Goal: Task Accomplishment & Management: Complete application form

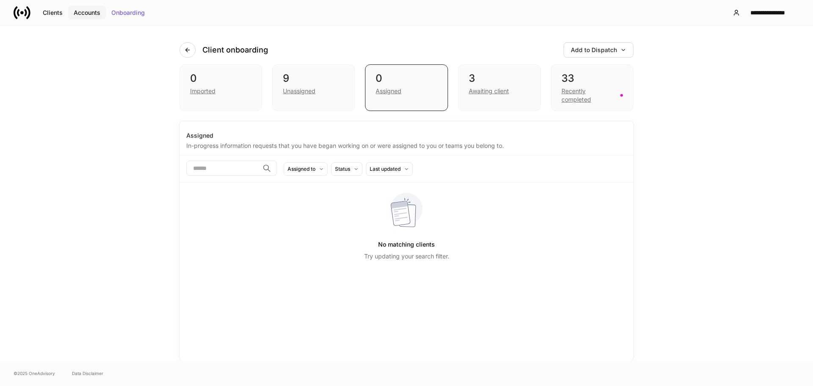
click at [87, 13] on div "Accounts" at bounding box center [87, 13] width 27 height 6
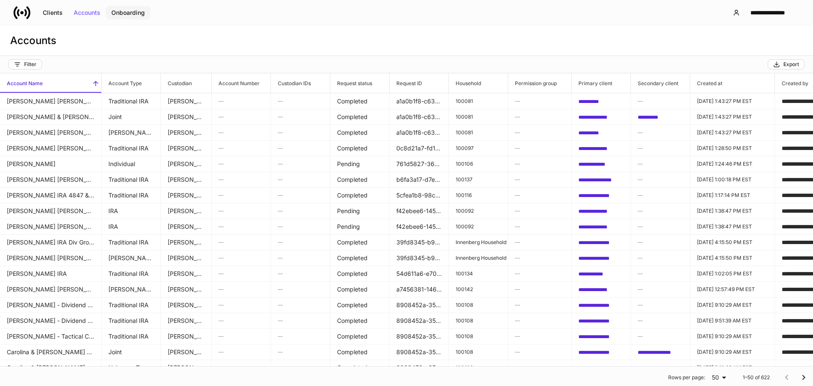
click at [127, 11] on div "Onboarding" at bounding box center [127, 13] width 33 height 6
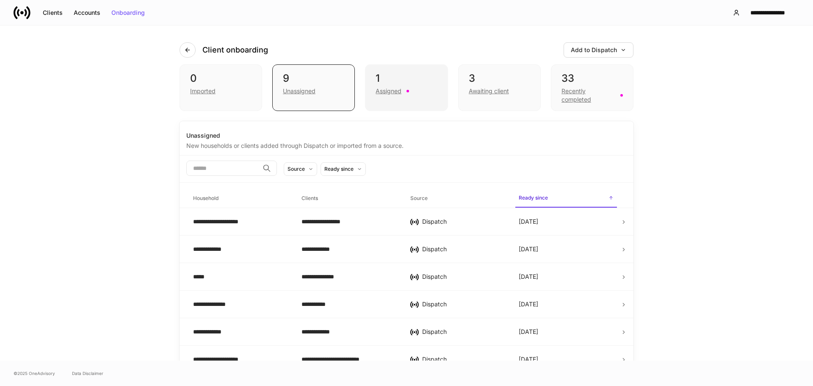
click at [380, 91] on div "Assigned" at bounding box center [389, 91] width 26 height 8
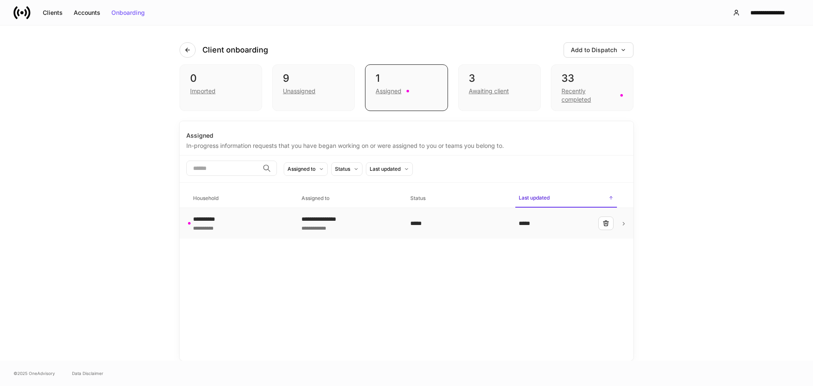
click at [260, 225] on div "**********" at bounding box center [240, 223] width 95 height 17
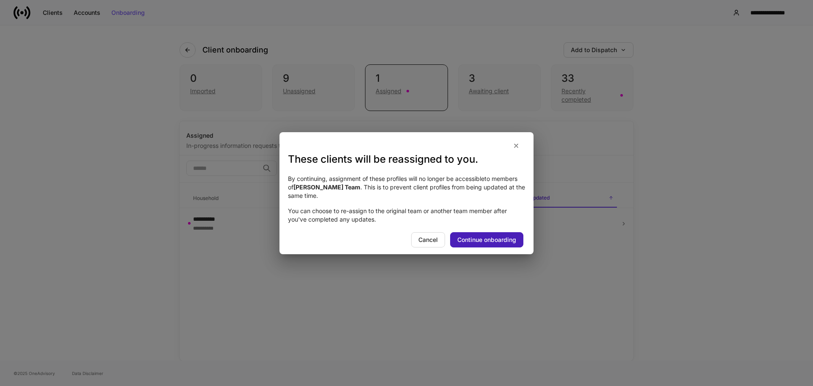
click at [481, 237] on div "Continue onboarding" at bounding box center [486, 240] width 59 height 6
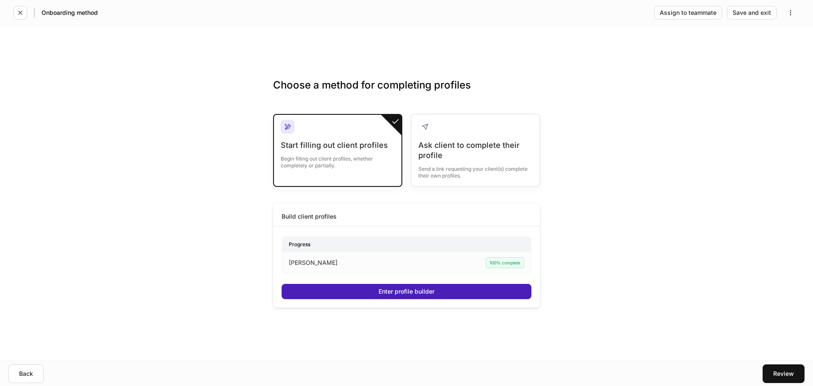
click at [382, 293] on div "Enter profile builder" at bounding box center [407, 291] width 56 height 6
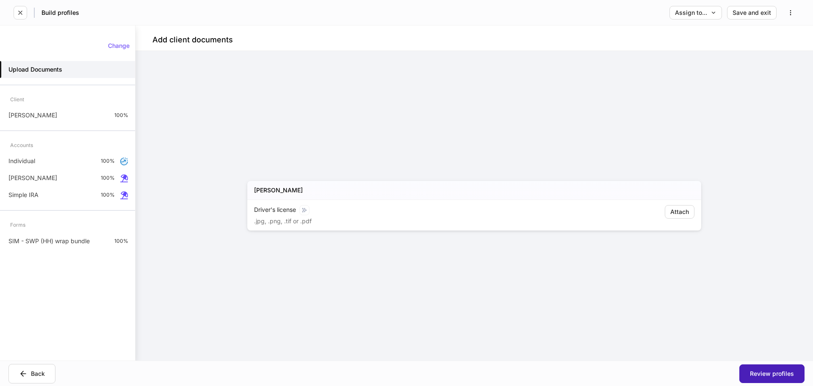
click at [776, 374] on div "Review profiles" at bounding box center [772, 374] width 44 height 6
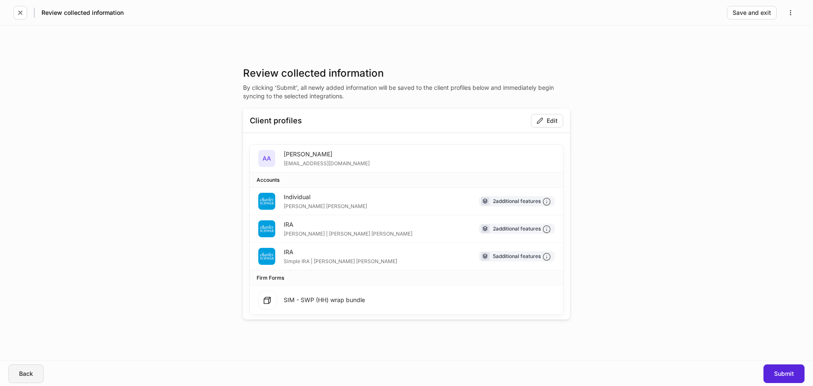
click at [31, 373] on div "Back" at bounding box center [26, 374] width 14 height 6
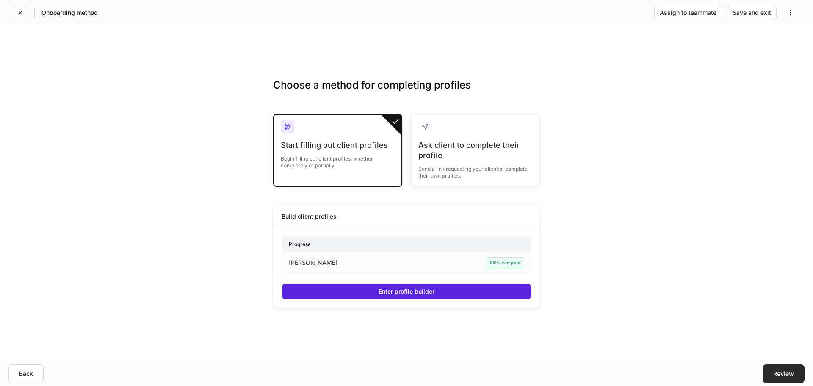
click at [782, 377] on button "Review" at bounding box center [784, 373] width 42 height 19
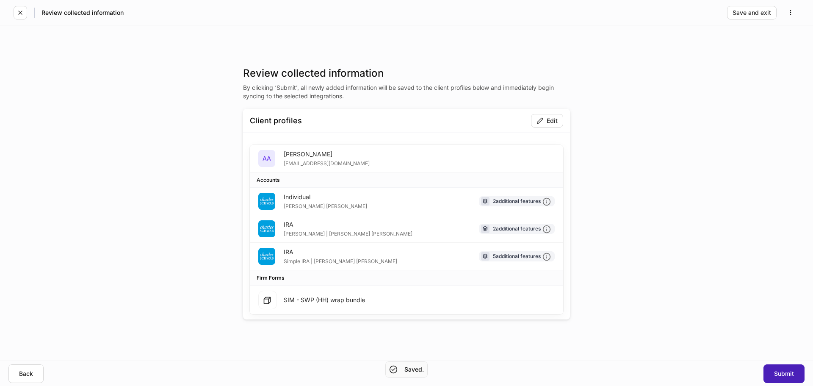
click at [781, 376] on div "Submit" at bounding box center [784, 374] width 20 height 6
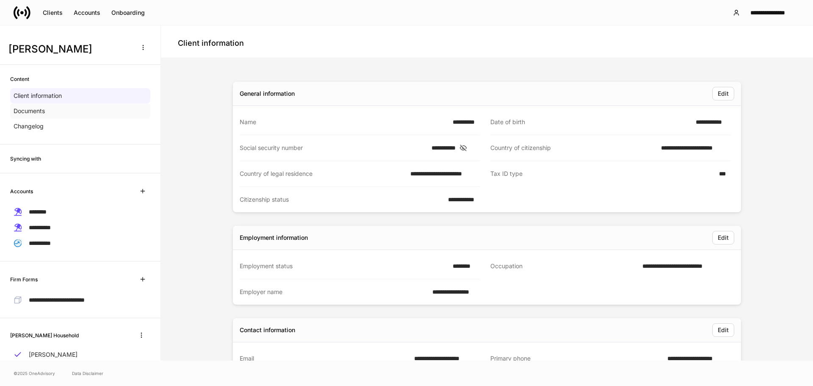
click at [46, 111] on div "Documents" at bounding box center [80, 110] width 140 height 15
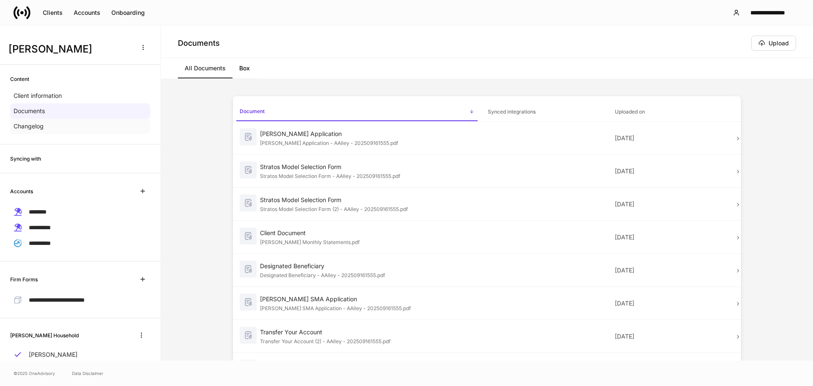
click at [34, 125] on p "Changelog" at bounding box center [29, 126] width 30 height 8
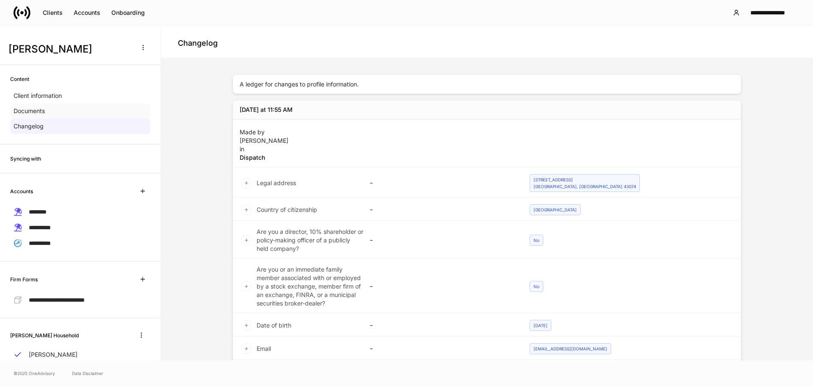
click at [47, 113] on div "Documents" at bounding box center [80, 110] width 140 height 15
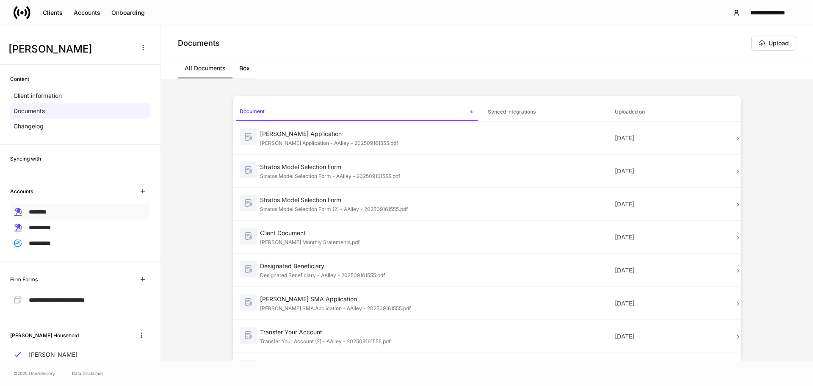
click at [47, 212] on span "********" at bounding box center [38, 212] width 18 height 6
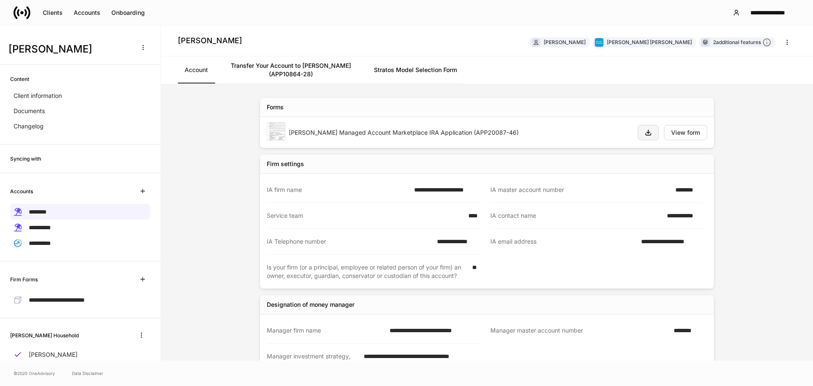
click at [646, 133] on icon "button" at bounding box center [648, 132] width 5 height 5
click at [328, 73] on link "Transfer Your Account to [PERSON_NAME] (APP10864-28)" at bounding box center [291, 69] width 152 height 27
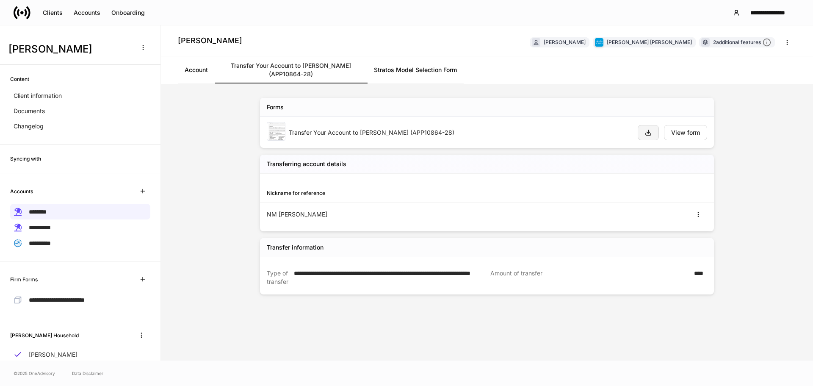
click at [652, 132] on button "button" at bounding box center [648, 132] width 21 height 15
click at [419, 72] on link "Stratos Model Selection Form" at bounding box center [415, 69] width 97 height 27
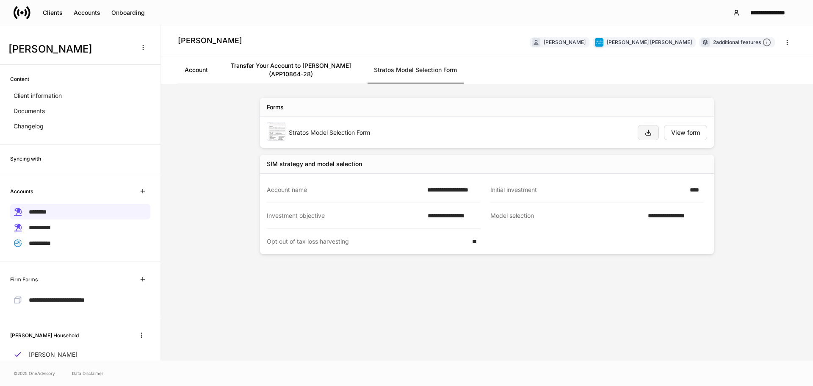
click at [648, 131] on icon "button" at bounding box center [648, 132] width 5 height 5
drag, startPoint x: 61, startPoint y: 226, endPoint x: 108, endPoint y: 218, distance: 48.0
click at [61, 226] on div "**********" at bounding box center [80, 227] width 140 height 16
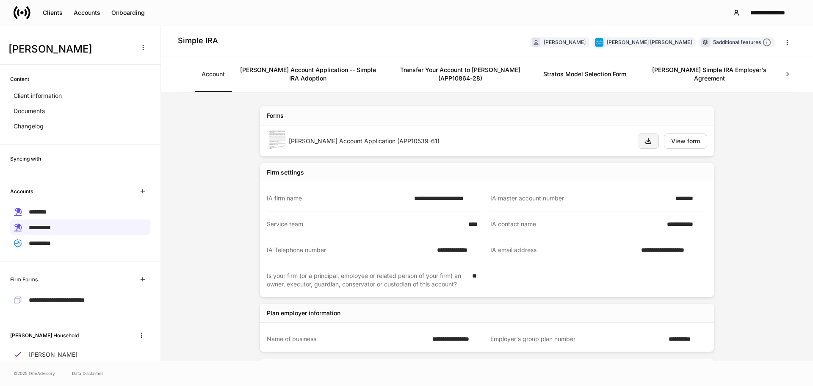
click at [647, 138] on icon "button" at bounding box center [648, 140] width 5 height 5
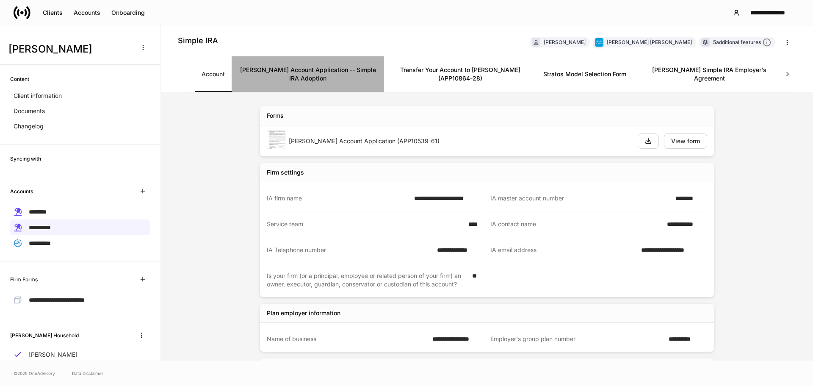
click at [304, 72] on link "[PERSON_NAME] Account Application -- Simple IRA Adoption" at bounding box center [308, 74] width 152 height 36
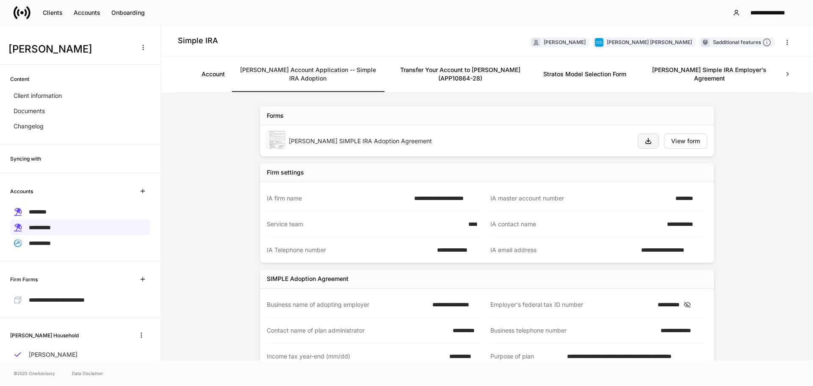
click at [641, 133] on button "button" at bounding box center [648, 140] width 21 height 15
click at [467, 64] on link "Transfer Your Account to [PERSON_NAME] (APP10864-28)" at bounding box center [460, 74] width 152 height 36
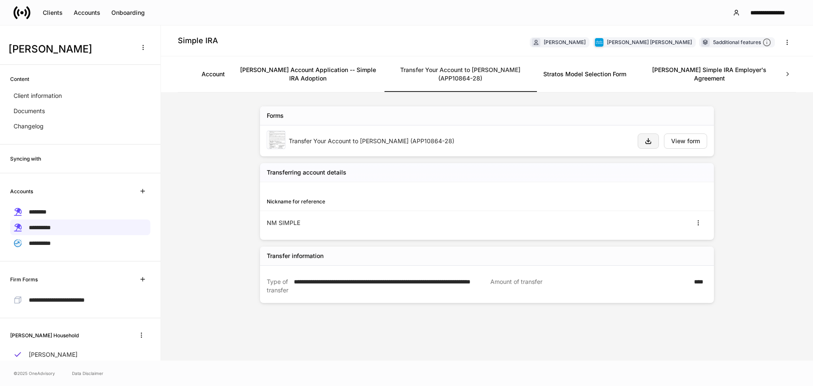
click at [655, 134] on button "button" at bounding box center [648, 140] width 21 height 15
click at [590, 67] on link "Stratos Model Selection Form" at bounding box center [584, 74] width 97 height 36
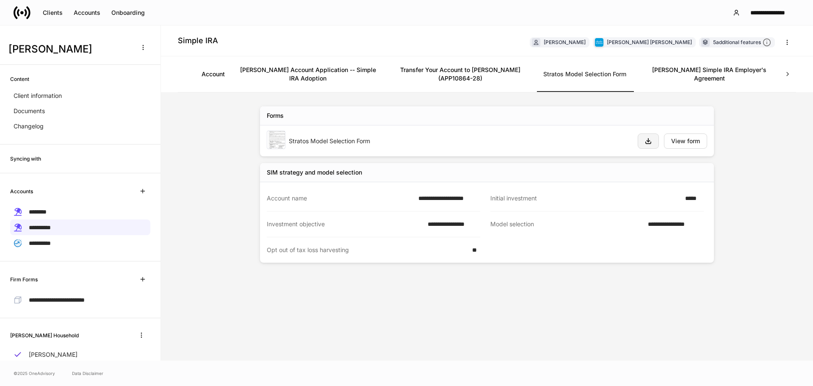
click at [647, 138] on icon "button" at bounding box center [648, 140] width 5 height 5
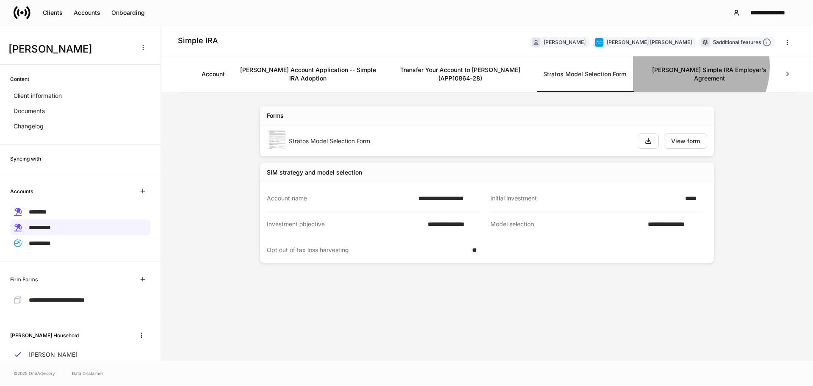
click at [692, 66] on link "[PERSON_NAME] Simple IRA Employer's Agreement" at bounding box center [709, 74] width 152 height 36
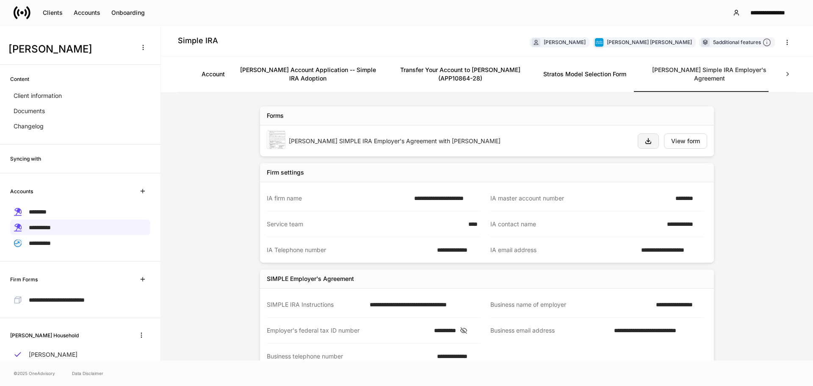
click at [647, 138] on icon "button" at bounding box center [648, 141] width 7 height 7
click at [788, 70] on icon at bounding box center [787, 74] width 8 height 8
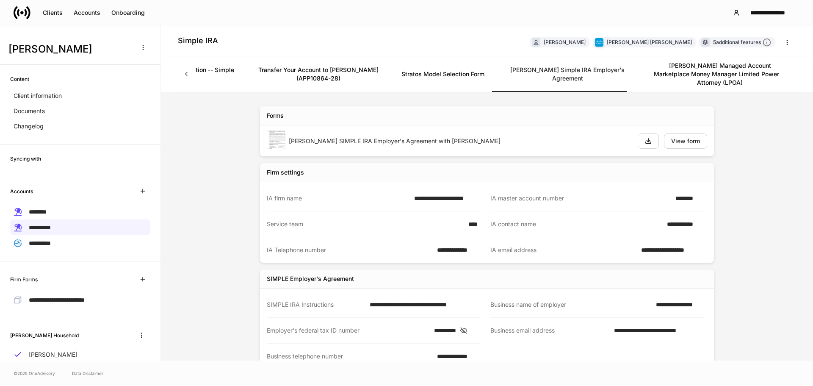
click at [788, 69] on div "Account [PERSON_NAME] Account Application -- Simple IRA Adoption Transfer Your …" at bounding box center [487, 74] width 618 height 36
click at [676, 63] on link "[PERSON_NAME] Managed Account Marketplace Money Manager Limited Power of Attorn…" at bounding box center [720, 74] width 152 height 36
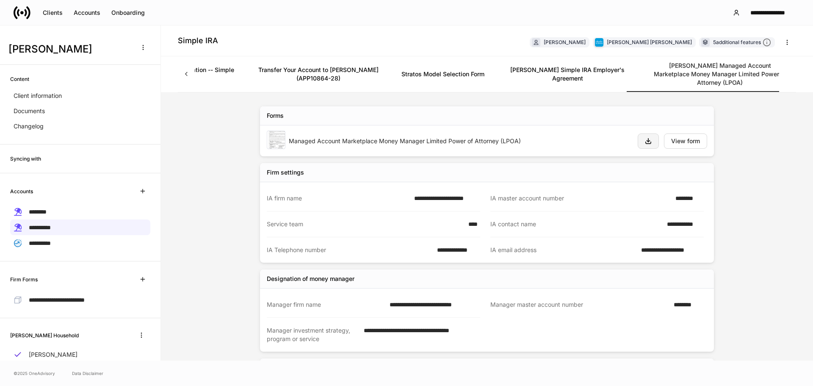
click at [647, 138] on icon "button" at bounding box center [648, 141] width 7 height 7
click at [41, 240] on span "**********" at bounding box center [40, 243] width 22 height 6
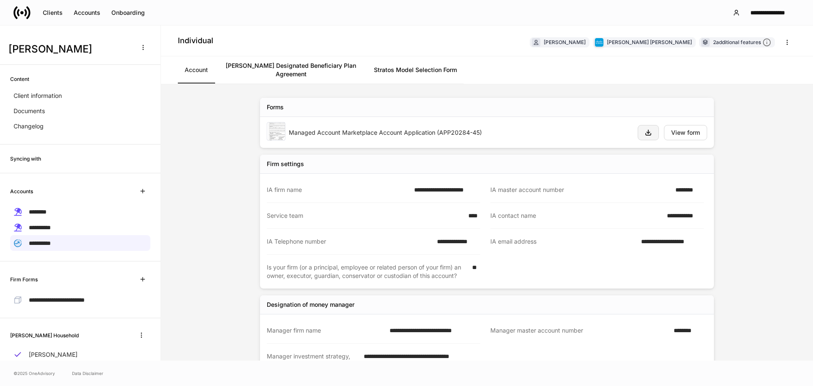
click at [640, 127] on button "button" at bounding box center [648, 132] width 21 height 15
click at [289, 64] on link "[PERSON_NAME] Designated Beneficiary Plan Agreement" at bounding box center [291, 69] width 152 height 27
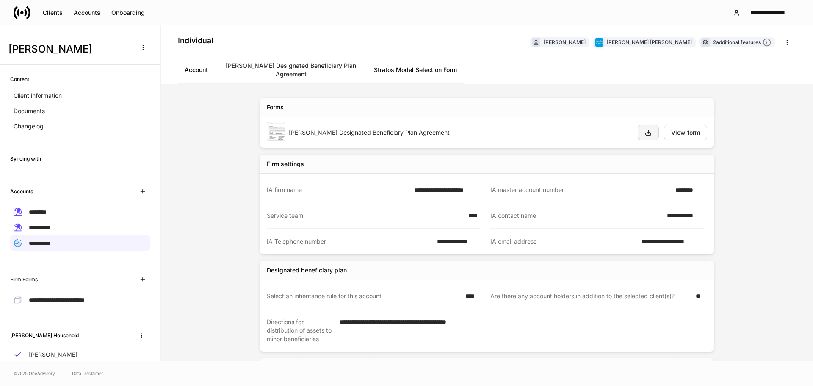
click at [647, 129] on icon "button" at bounding box center [648, 132] width 7 height 7
click at [406, 67] on link "Stratos Model Selection Form" at bounding box center [415, 69] width 97 height 27
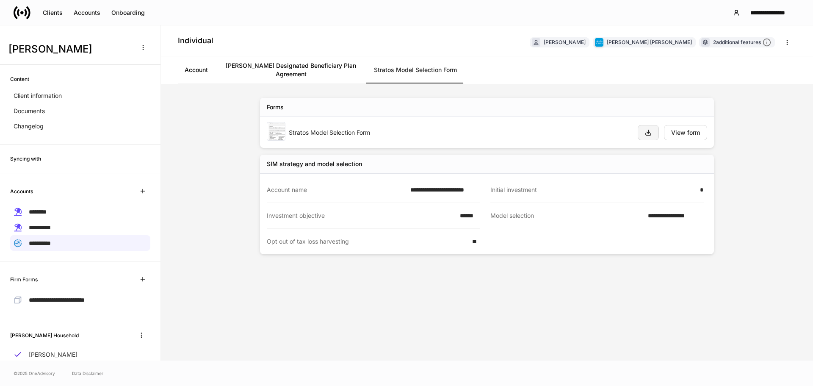
click at [652, 128] on button "button" at bounding box center [648, 132] width 21 height 15
drag, startPoint x: 71, startPoint y: 301, endPoint x: 97, endPoint y: 284, distance: 31.8
click at [71, 301] on span "**********" at bounding box center [57, 300] width 56 height 6
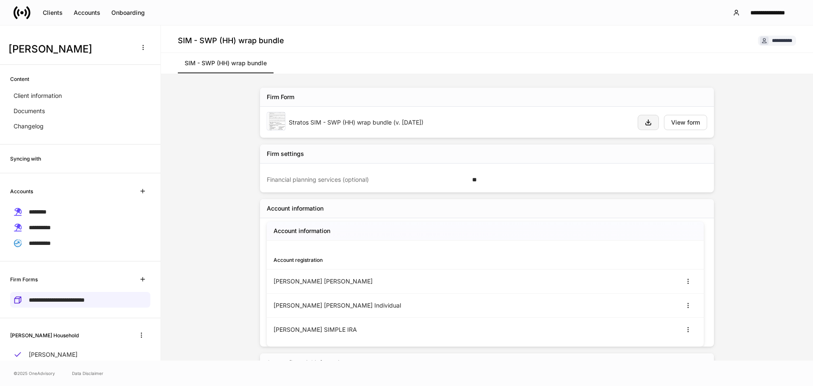
click at [640, 123] on button "button" at bounding box center [648, 122] width 21 height 15
